Goal: Task Accomplishment & Management: Manage account settings

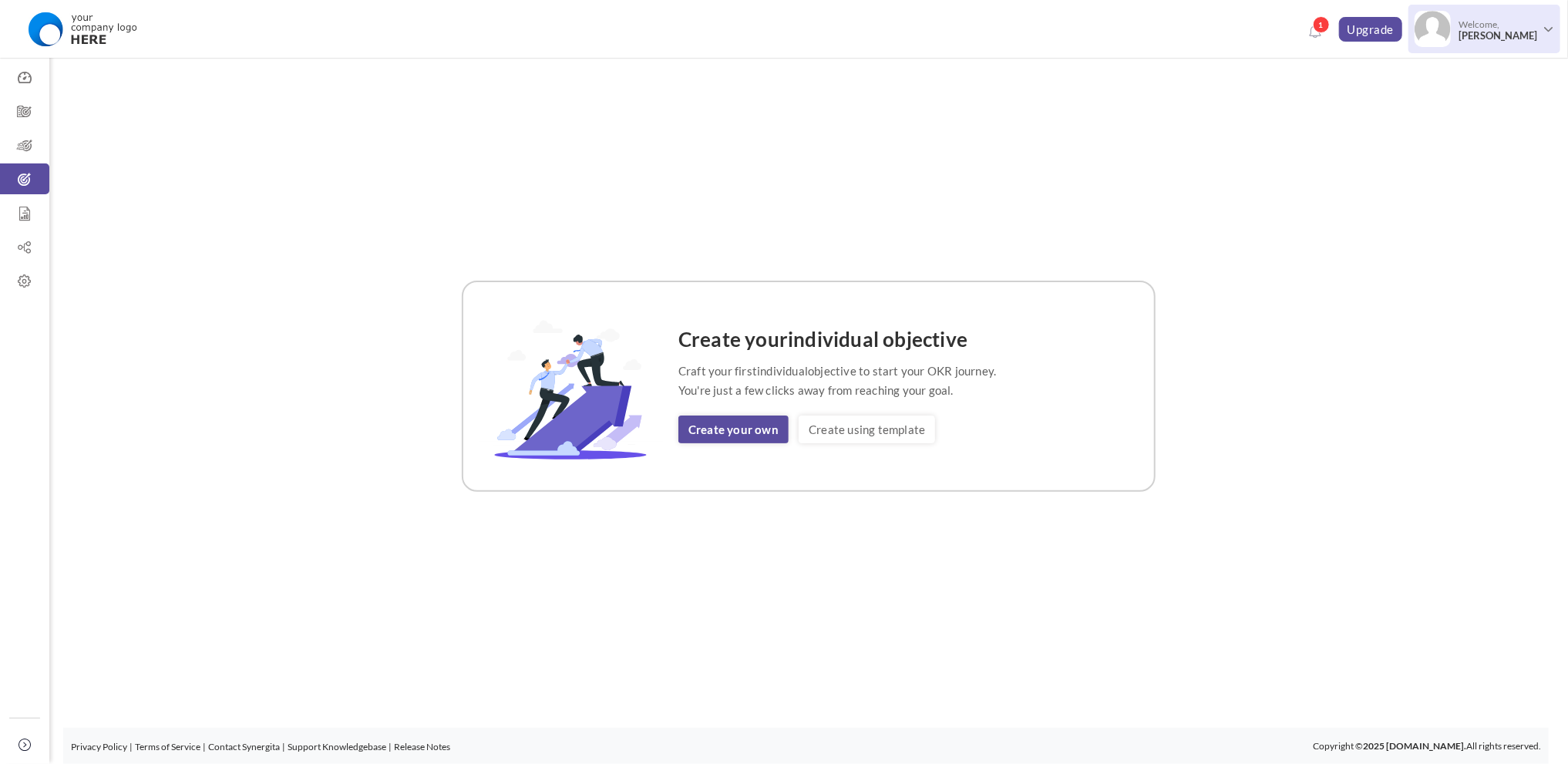
click at [1483, 30] on span "[PERSON_NAME]" at bounding box center [1498, 35] width 78 height 11
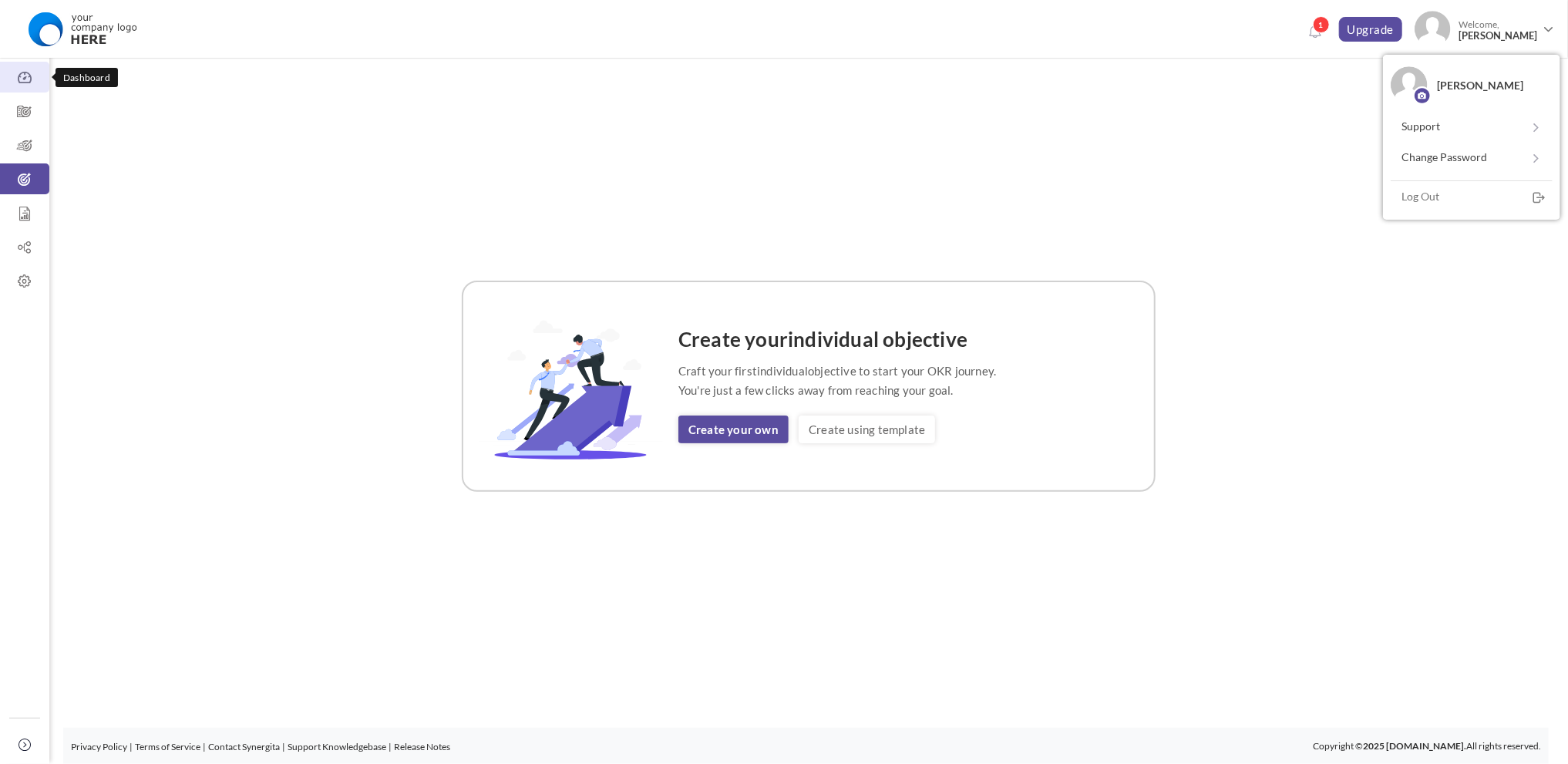
click at [29, 78] on icon at bounding box center [24, 78] width 49 height 16
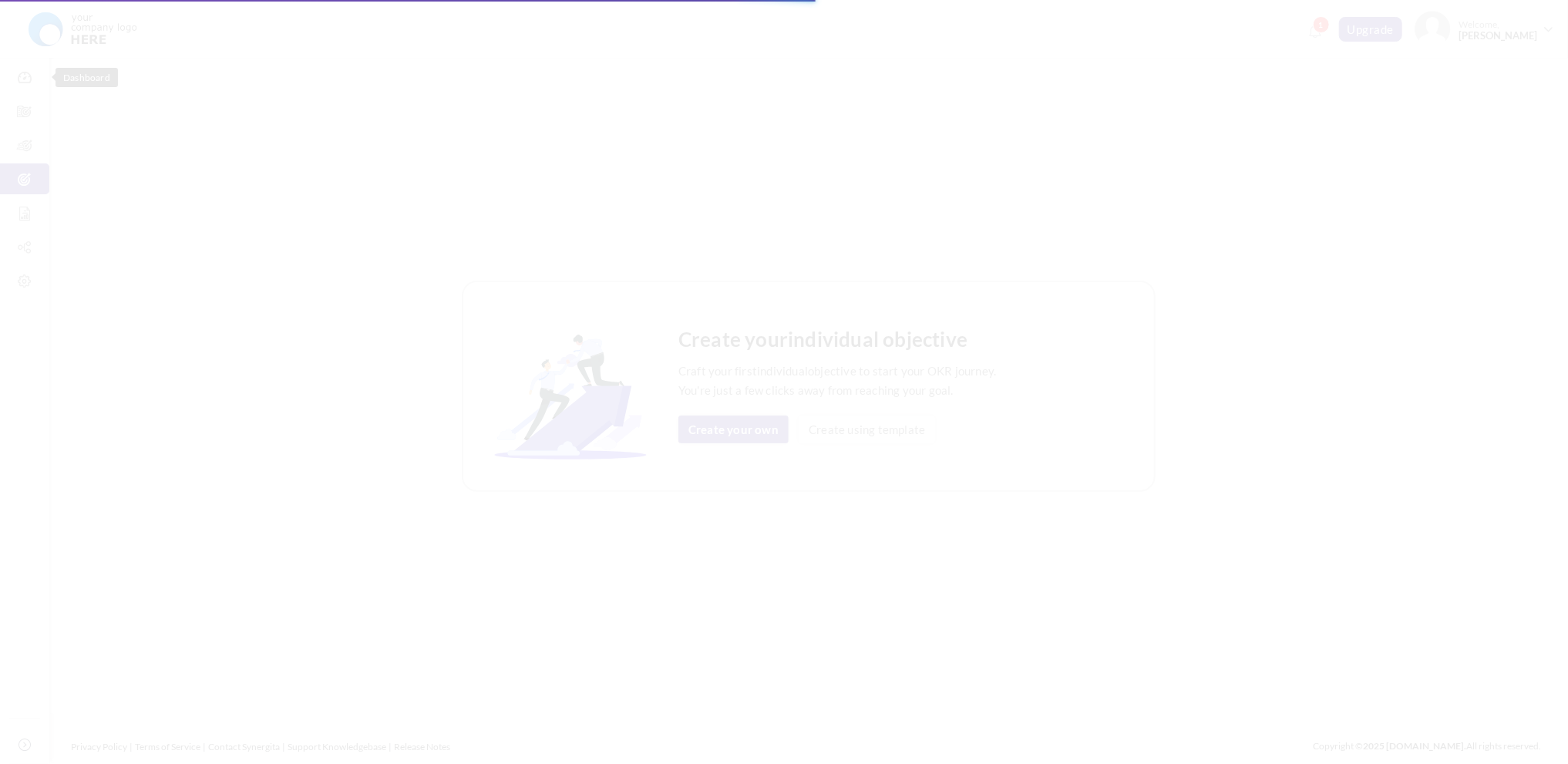
click at [24, 285] on body "Trial Extended! Subscribe to continue using all the features. 1 Upgrade Upgrade…" at bounding box center [784, 382] width 1568 height 764
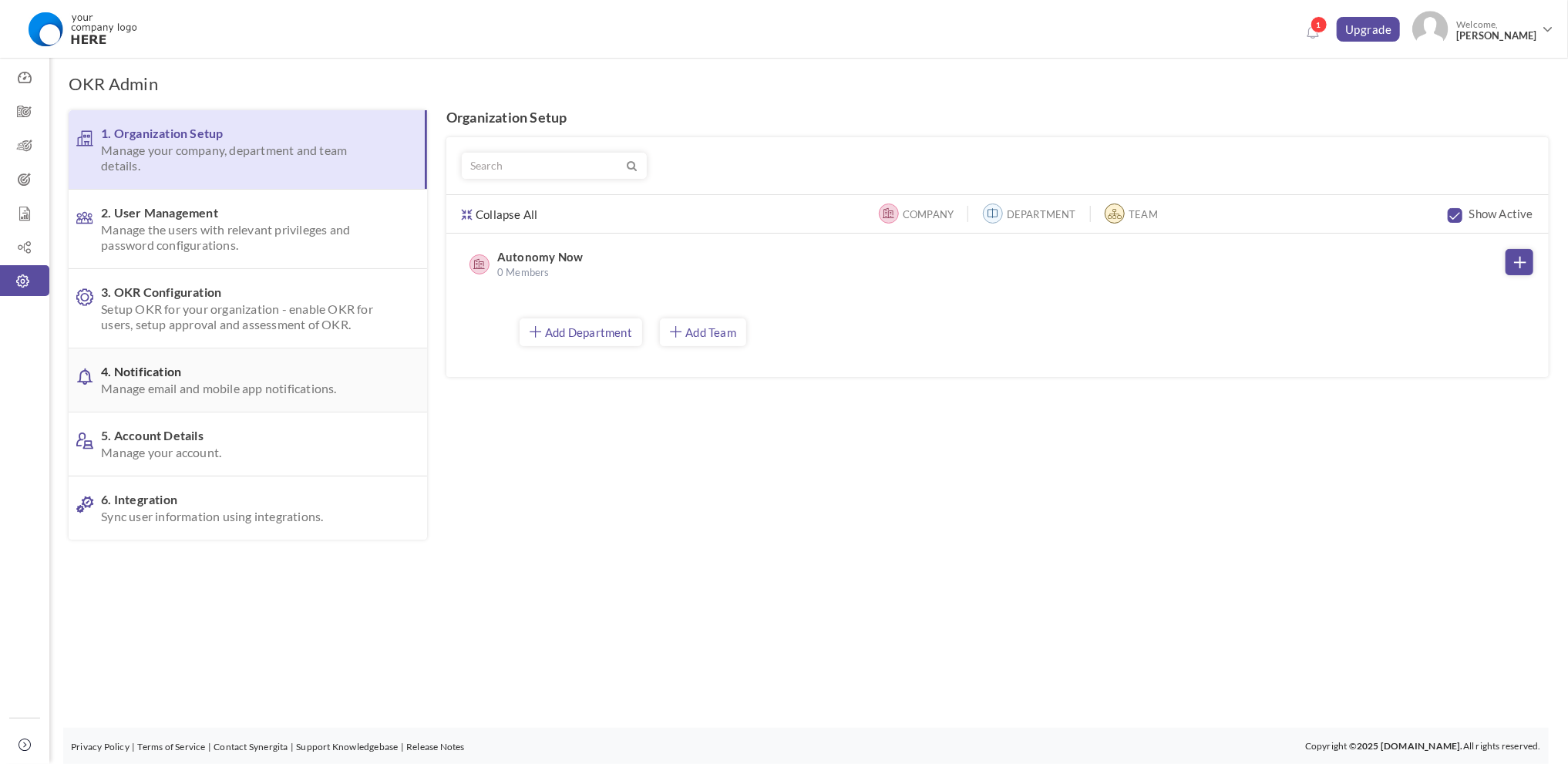
click at [170, 372] on span "4. Notification Manage email and mobile app notifications." at bounding box center [243, 380] width 285 height 33
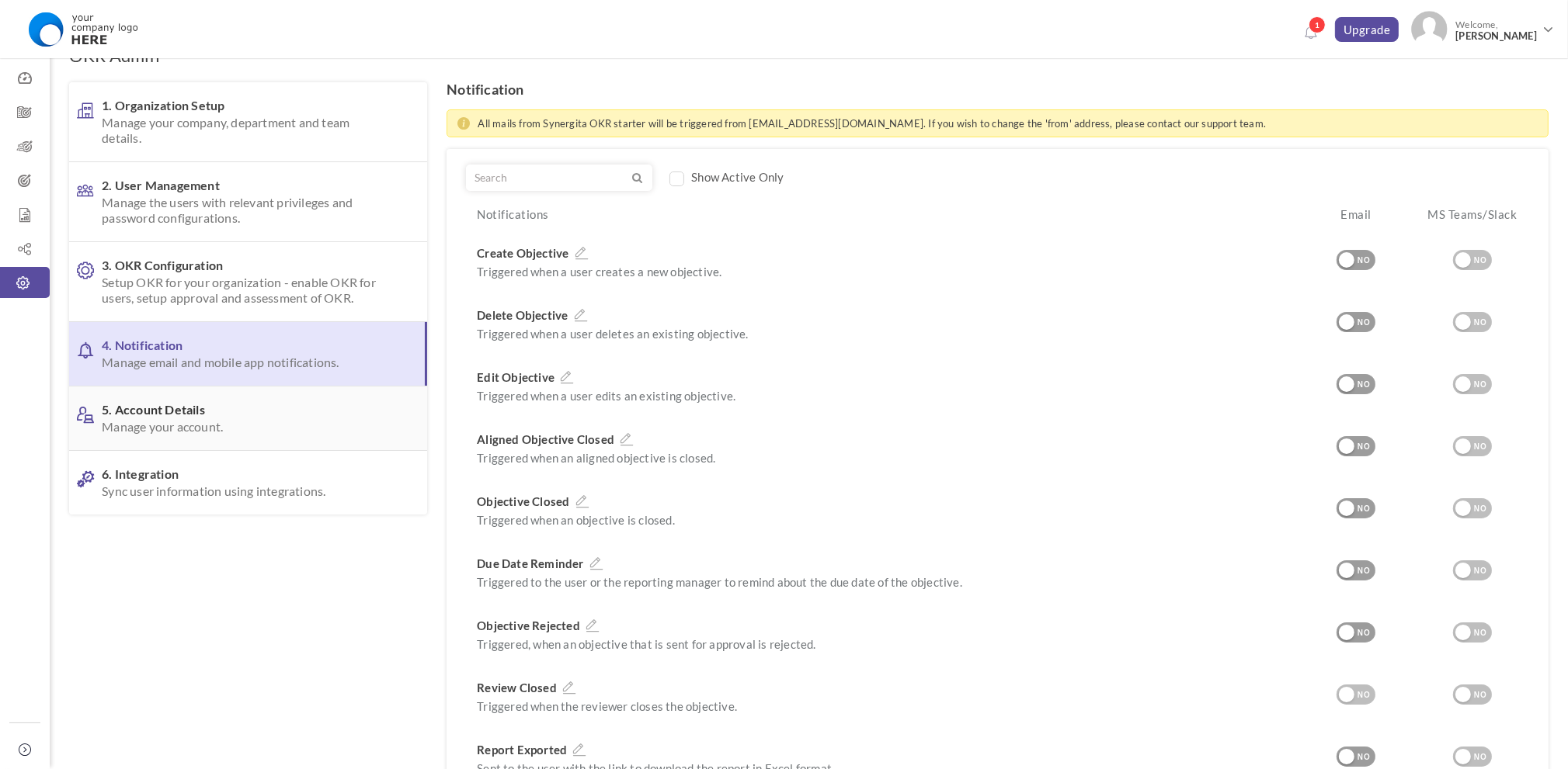
scroll to position [78, 0]
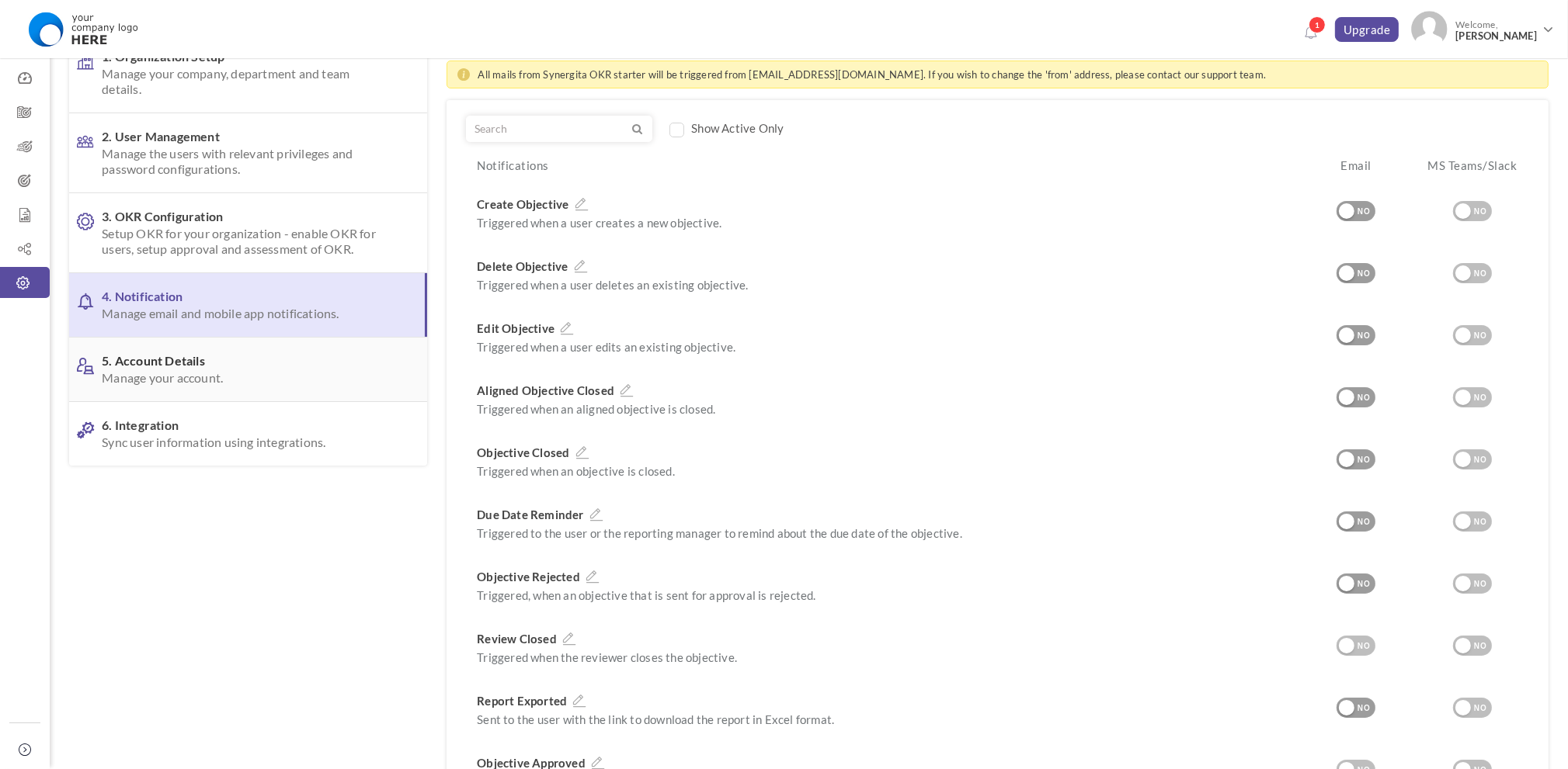
click at [236, 358] on span "5. Account Details Manage your account." at bounding box center [244, 369] width 284 height 33
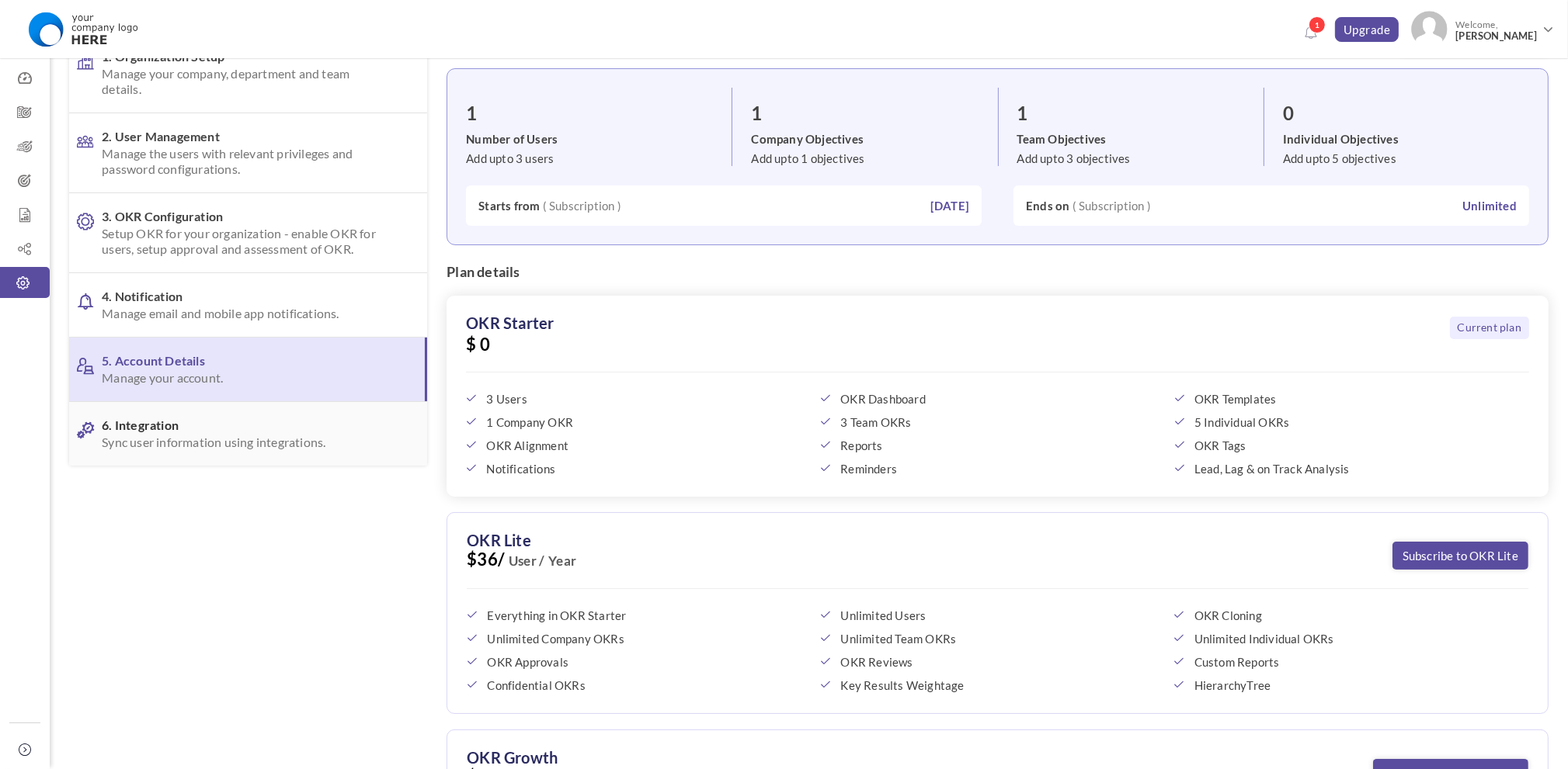
click at [326, 426] on span "6. Integration Sync user information using integrations." at bounding box center [244, 433] width 284 height 33
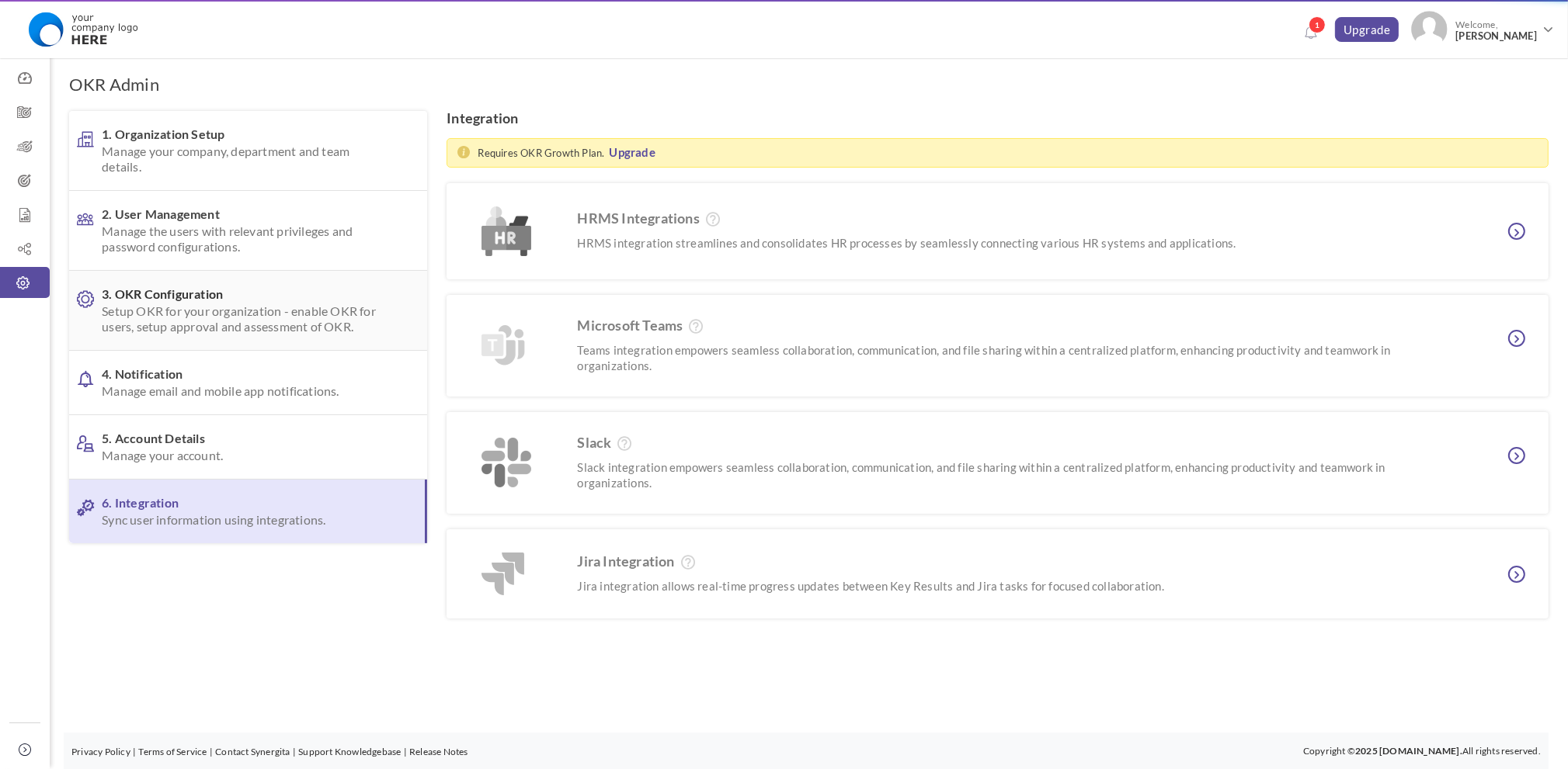
scroll to position [0, 0]
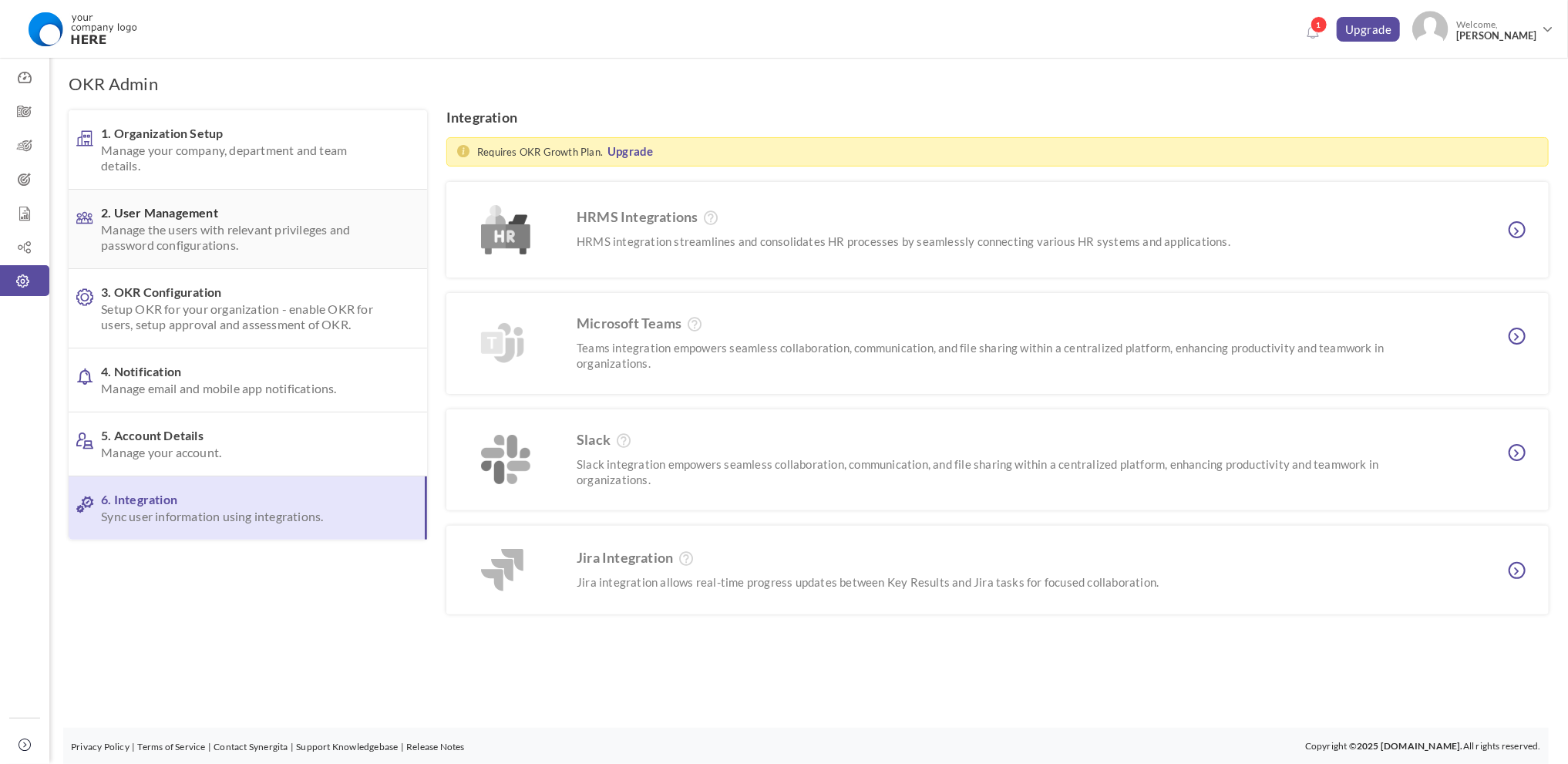
click at [210, 223] on span "Manage the users with relevant privileges and password configurations." at bounding box center [243, 237] width 285 height 31
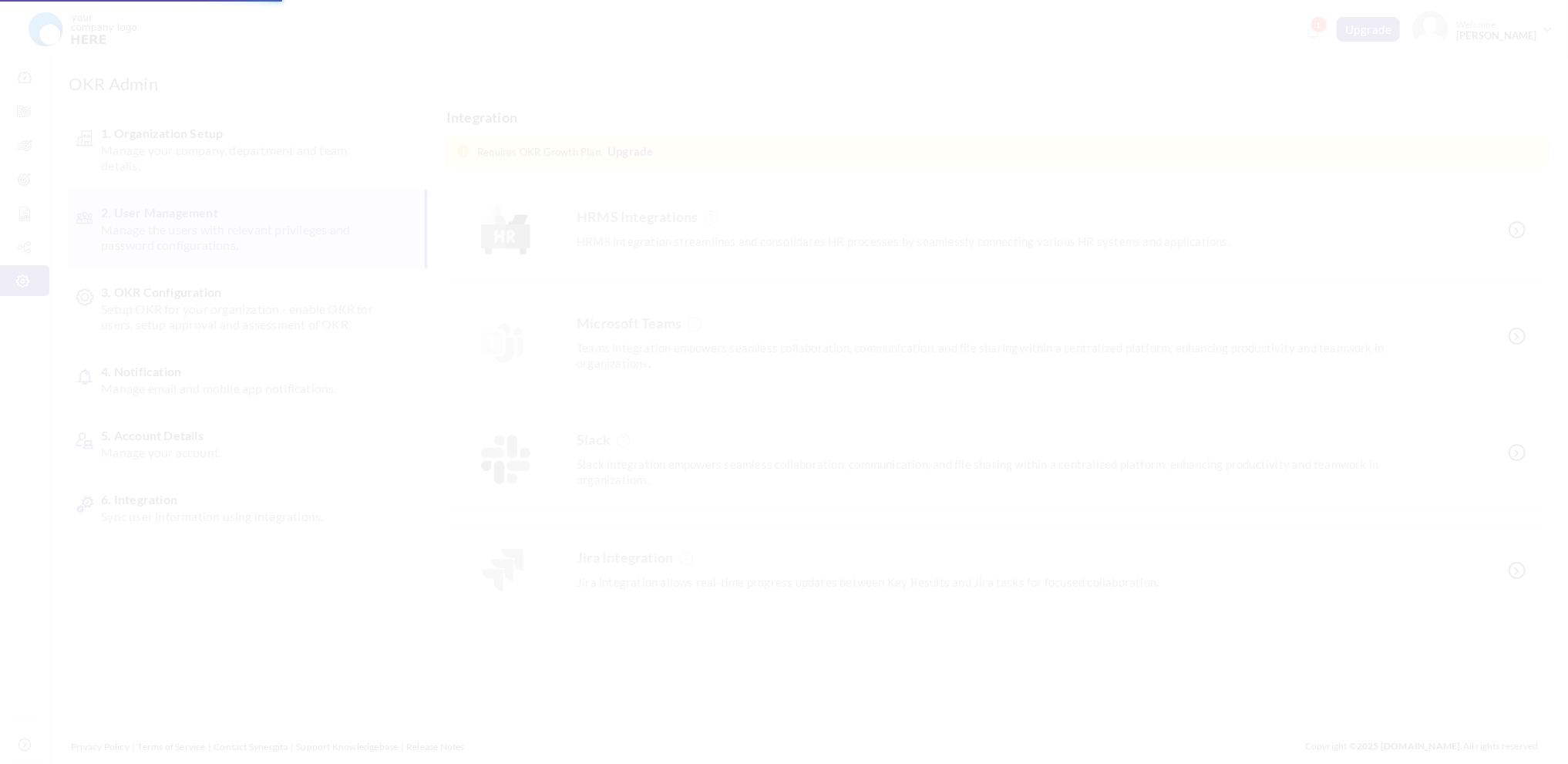
click at [222, 381] on span "Manage email and mobile app notifications." at bounding box center [243, 389] width 285 height 16
click at [259, 383] on body "Trial Extended! Subscribe to continue using all the features. 1 Upgrade Upgrade…" at bounding box center [784, 382] width 1568 height 764
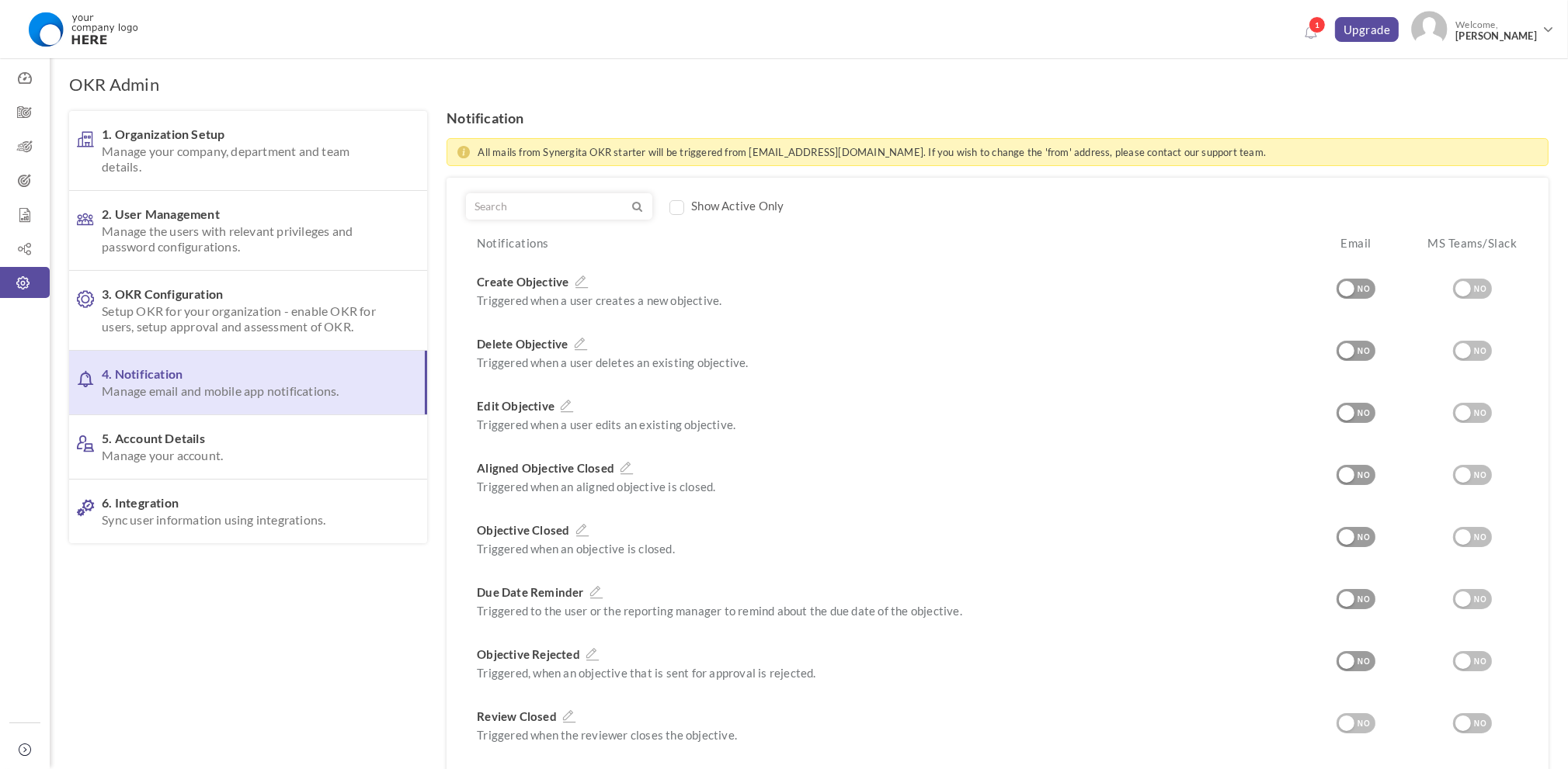
click at [220, 381] on span "4. Notification Manage email and mobile app notifications." at bounding box center [243, 383] width 283 height 33
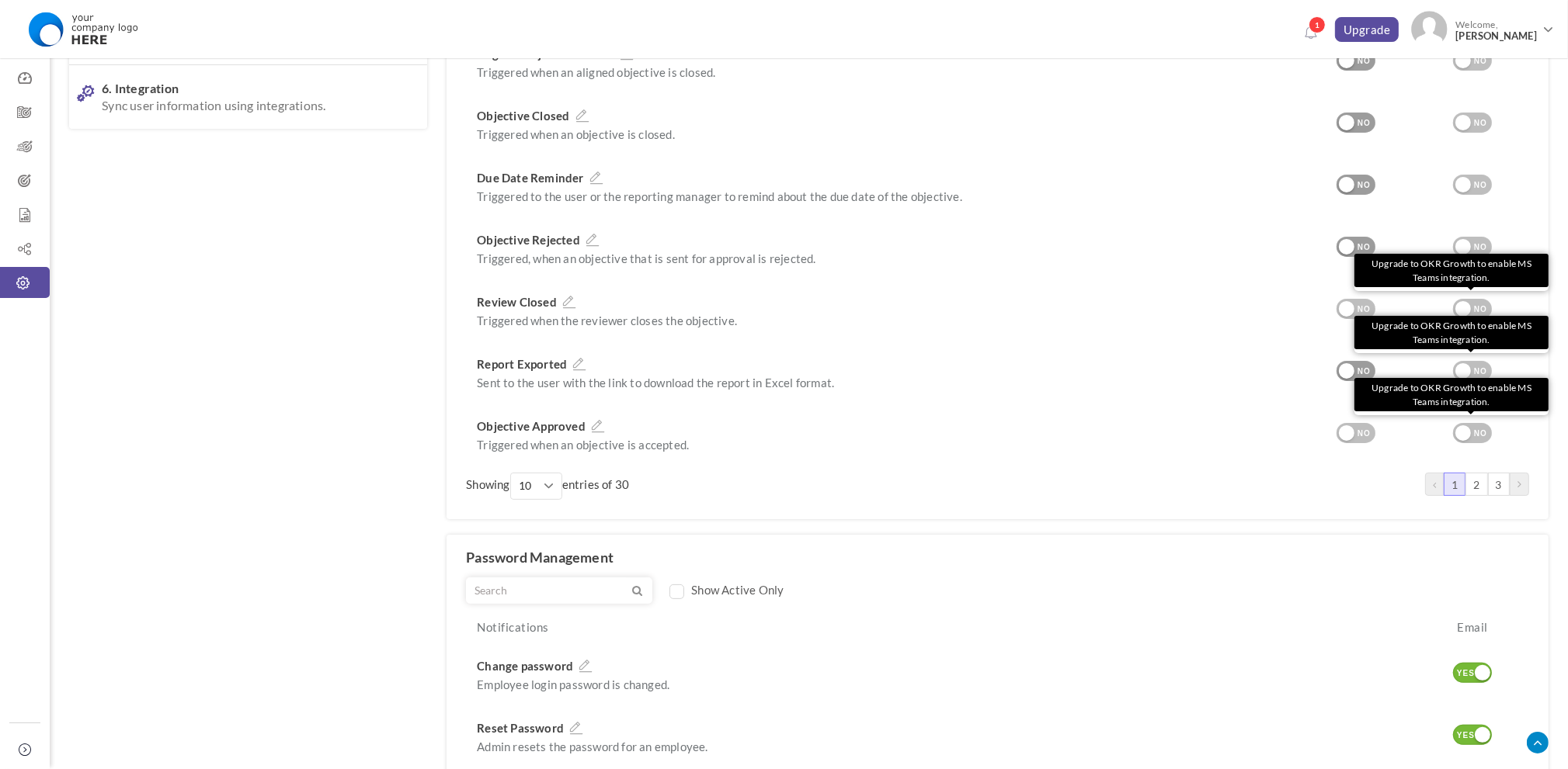
scroll to position [427, 0]
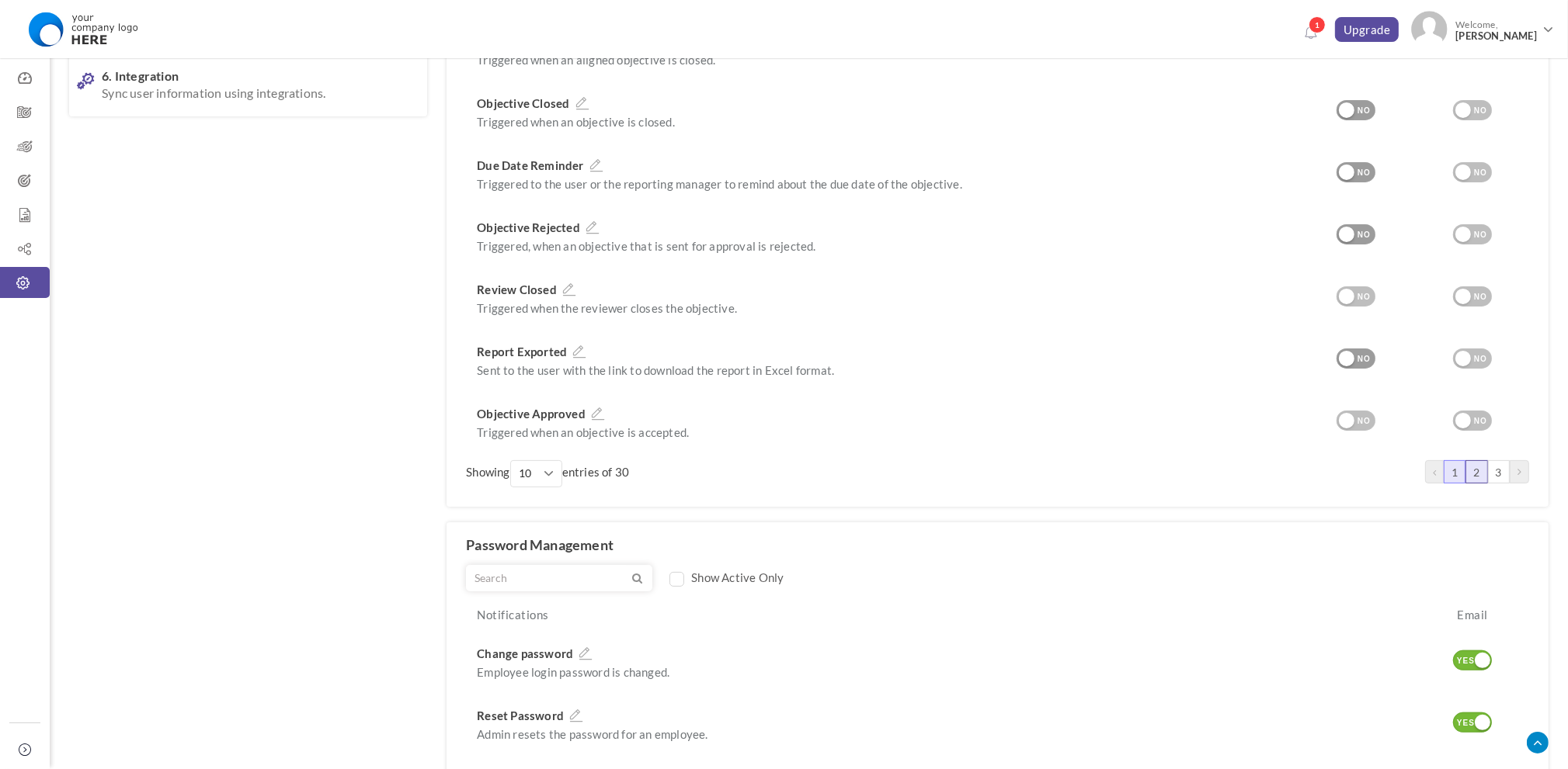
click at [1480, 472] on link "2" at bounding box center [1476, 472] width 22 height 24
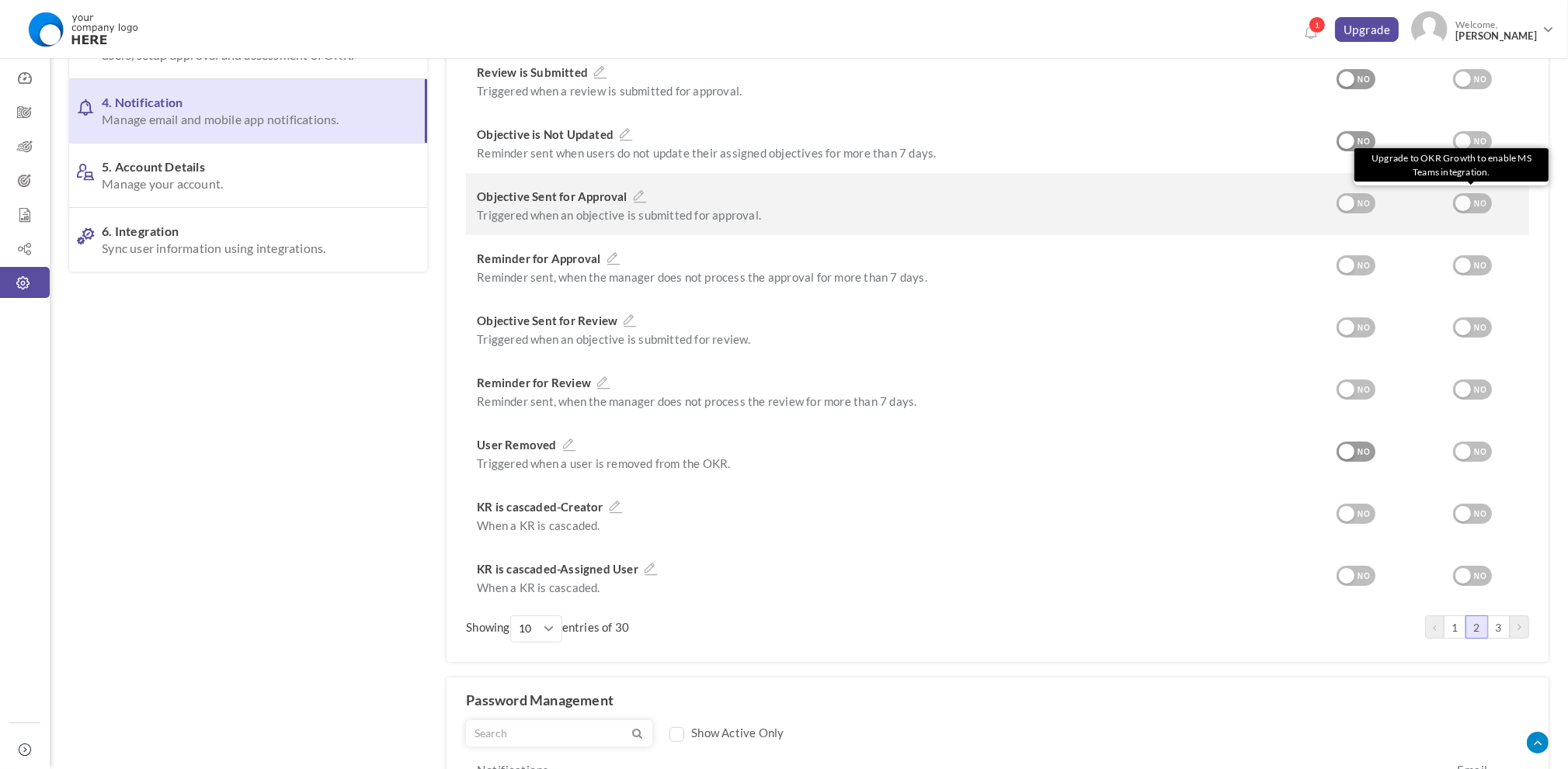
scroll to position [465, 0]
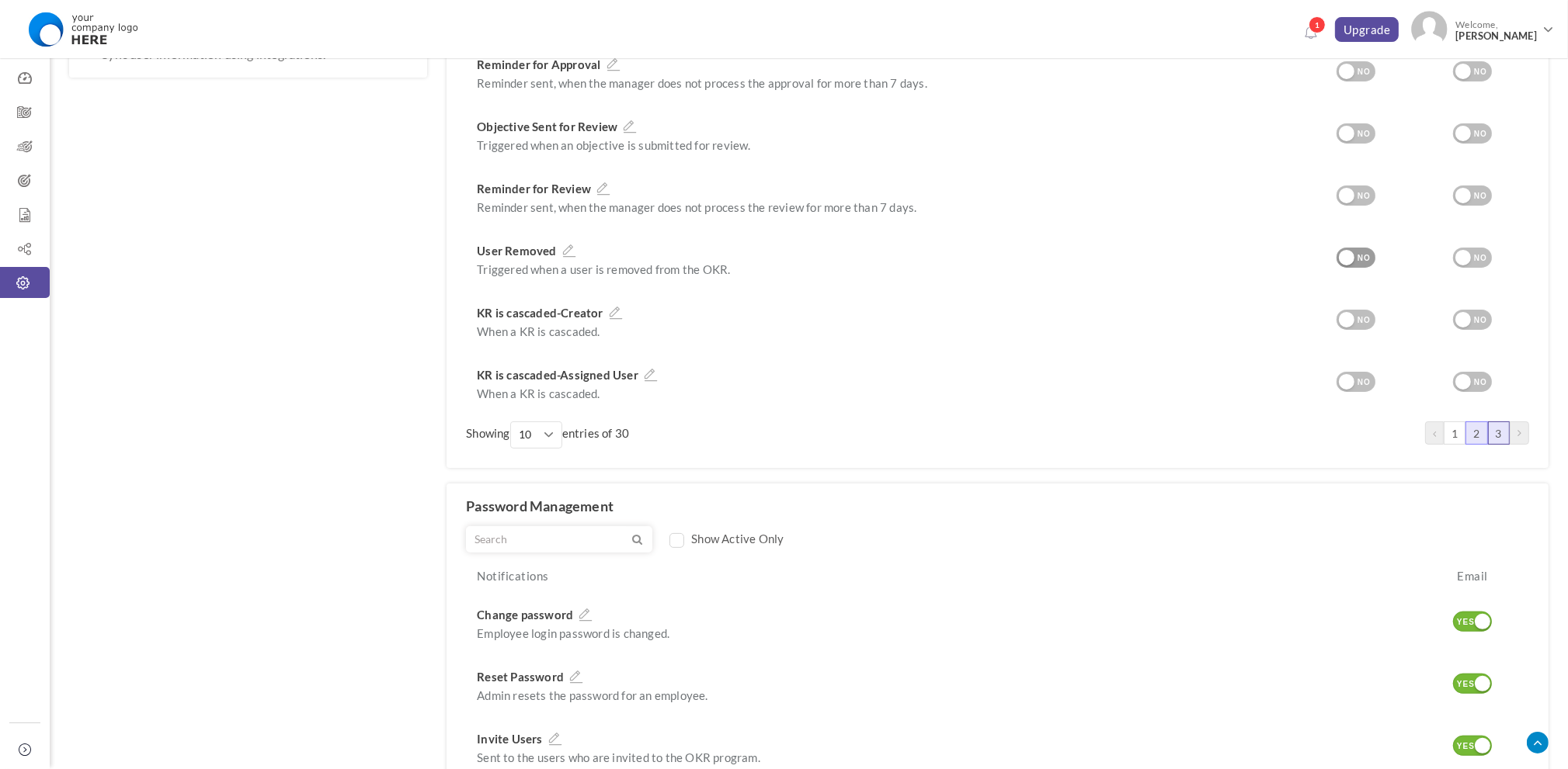
click at [1497, 429] on link "3" at bounding box center [1498, 432] width 22 height 24
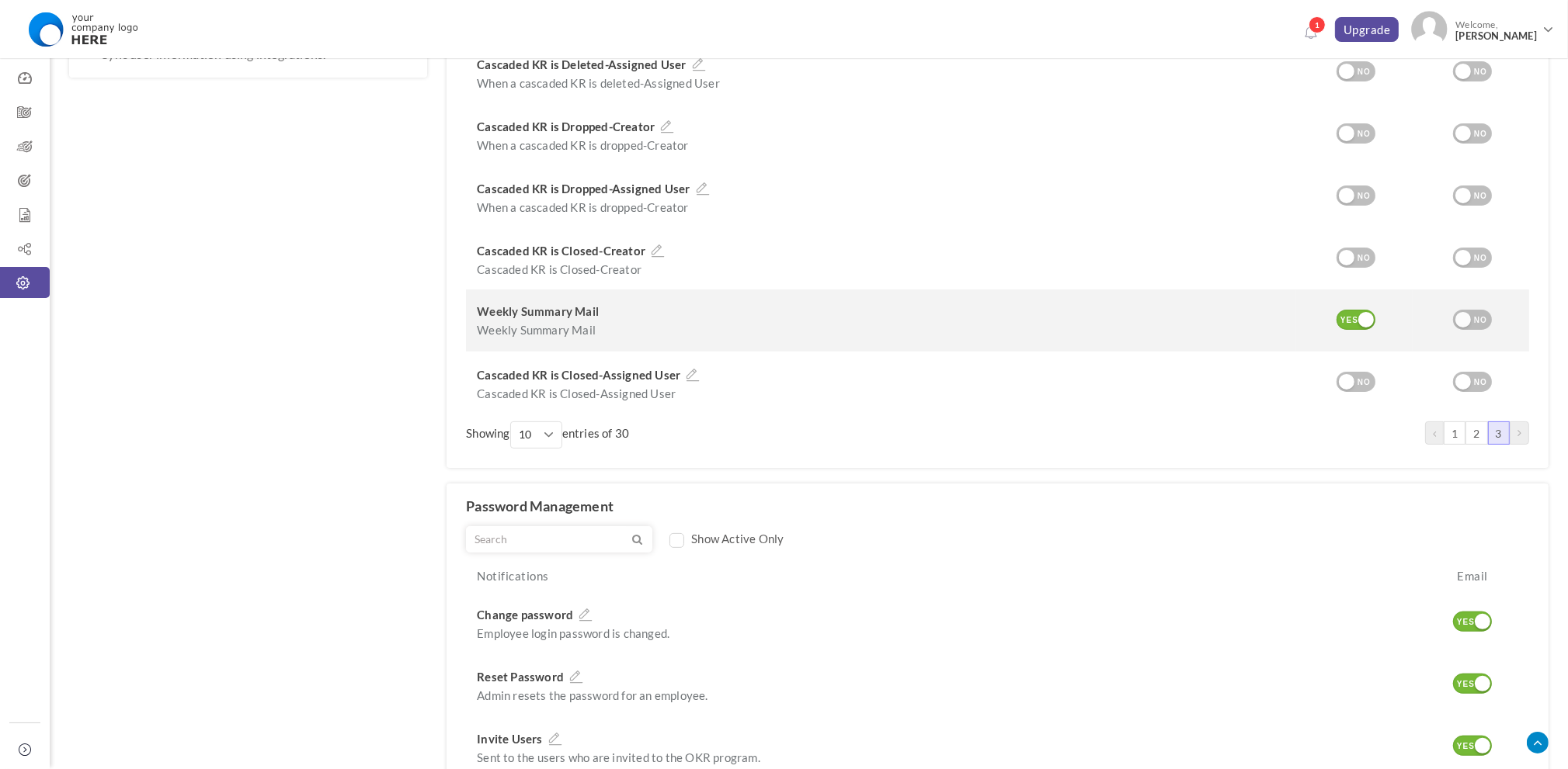
click at [1367, 336] on div "Edit YES NO" at bounding box center [1354, 321] width 117 height 62
click at [1364, 314] on div at bounding box center [1366, 320] width 16 height 16
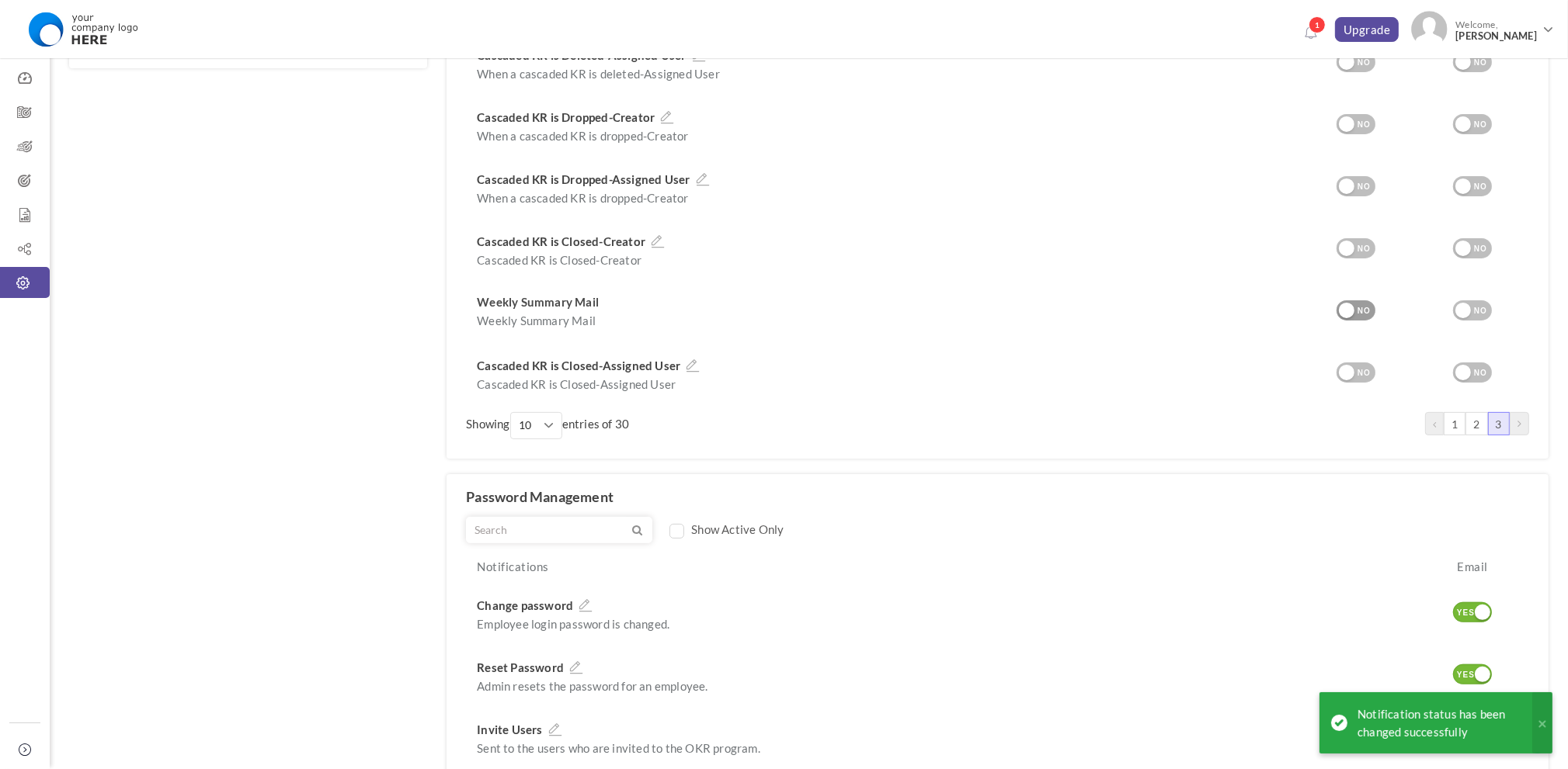
scroll to position [582, 0]
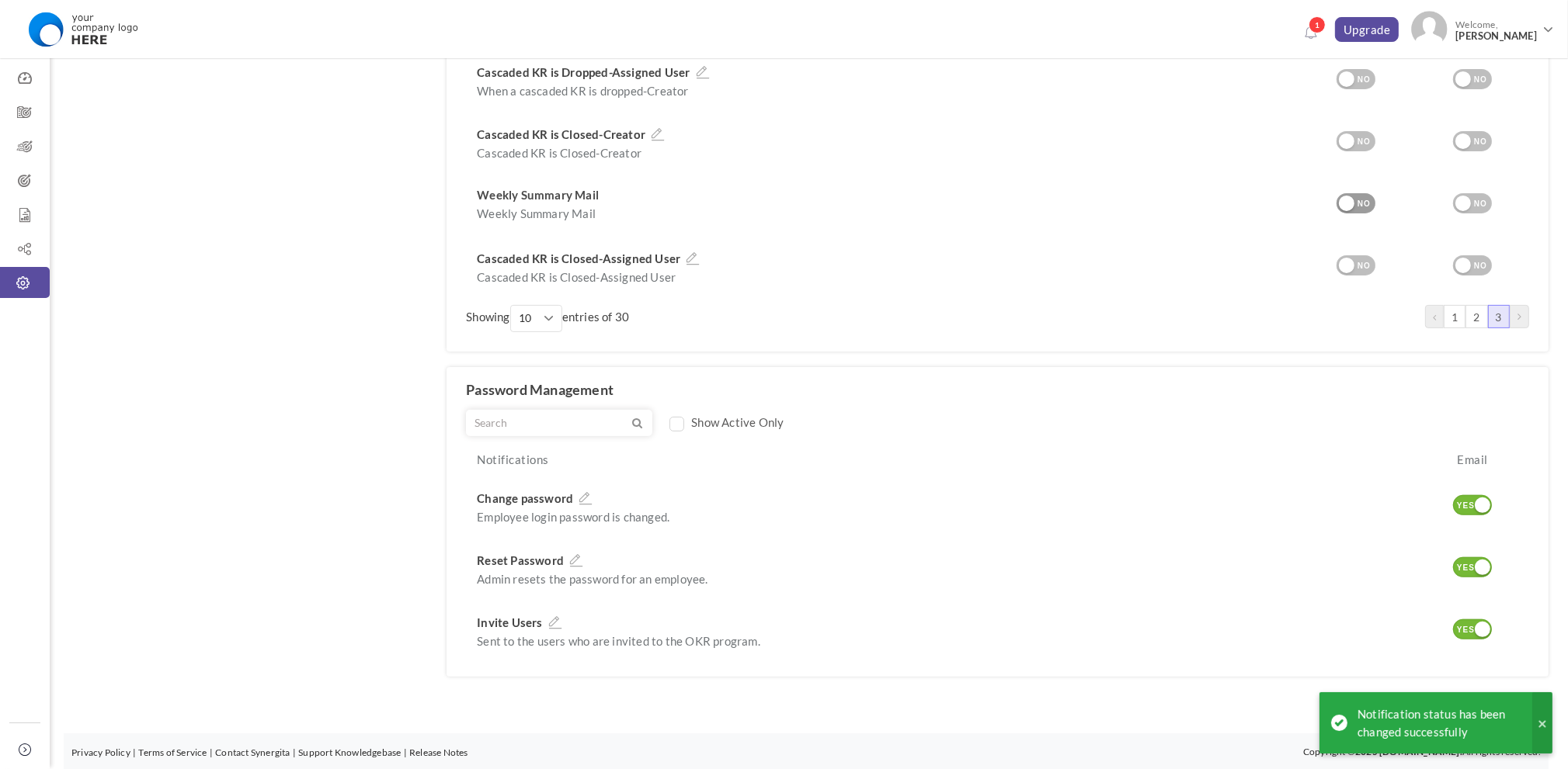
click at [1543, 724] on button at bounding box center [1542, 722] width 20 height 61
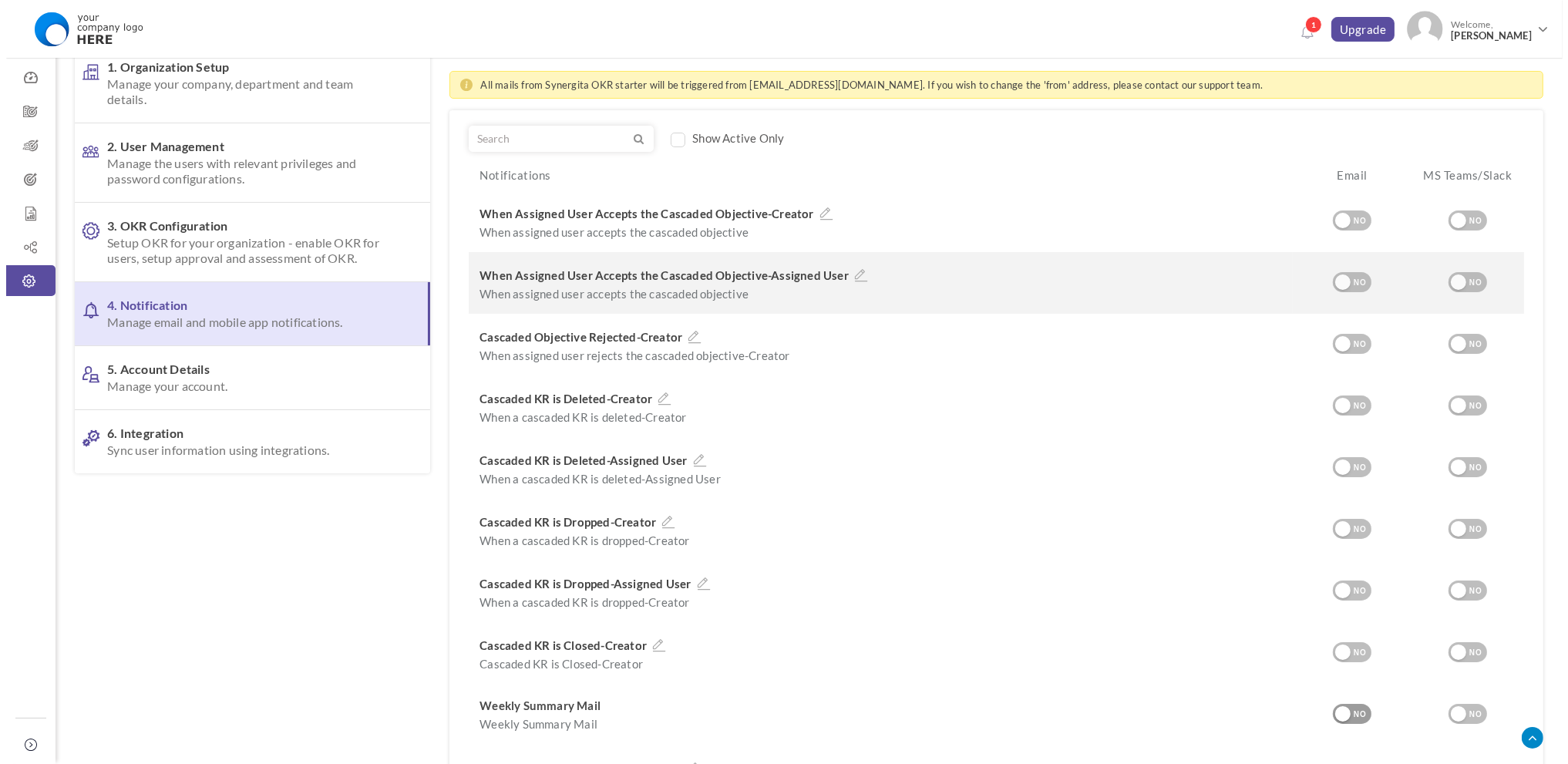
scroll to position [0, 0]
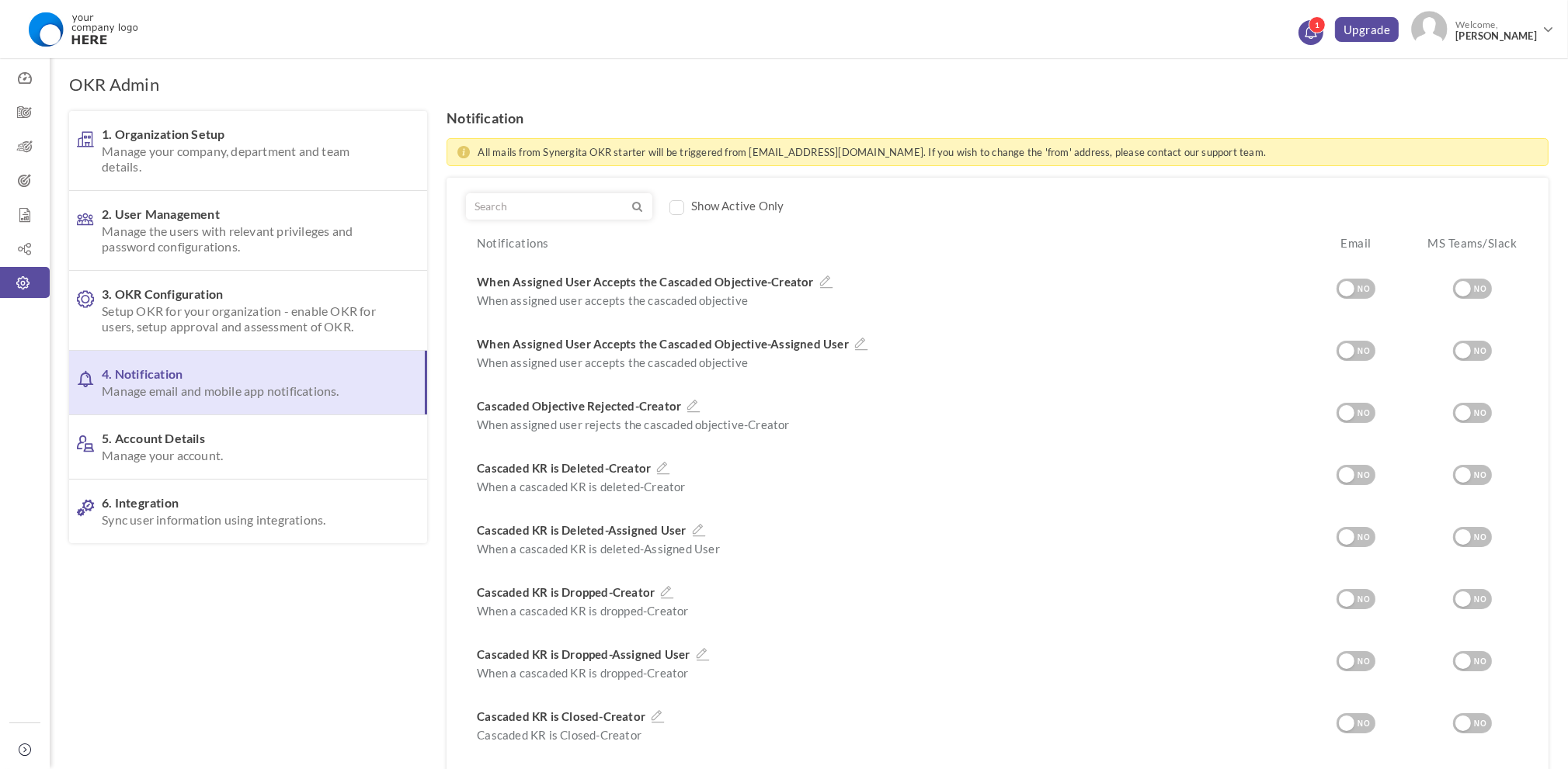
click at [1325, 25] on span "1" at bounding box center [1317, 24] width 17 height 17
